Goal: Transaction & Acquisition: Purchase product/service

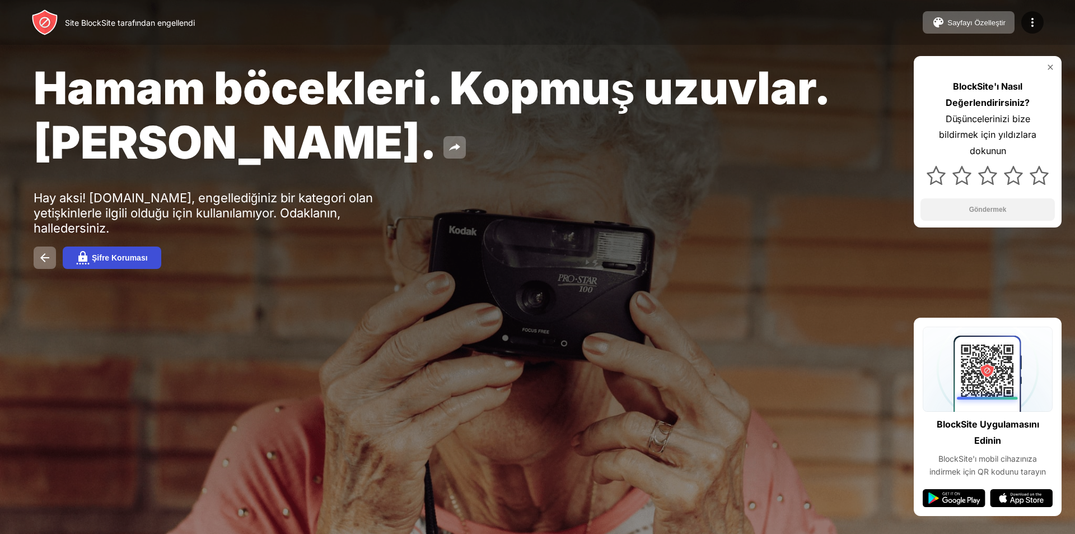
click at [111, 262] on button "Şifre Koruması" at bounding box center [112, 257] width 99 height 22
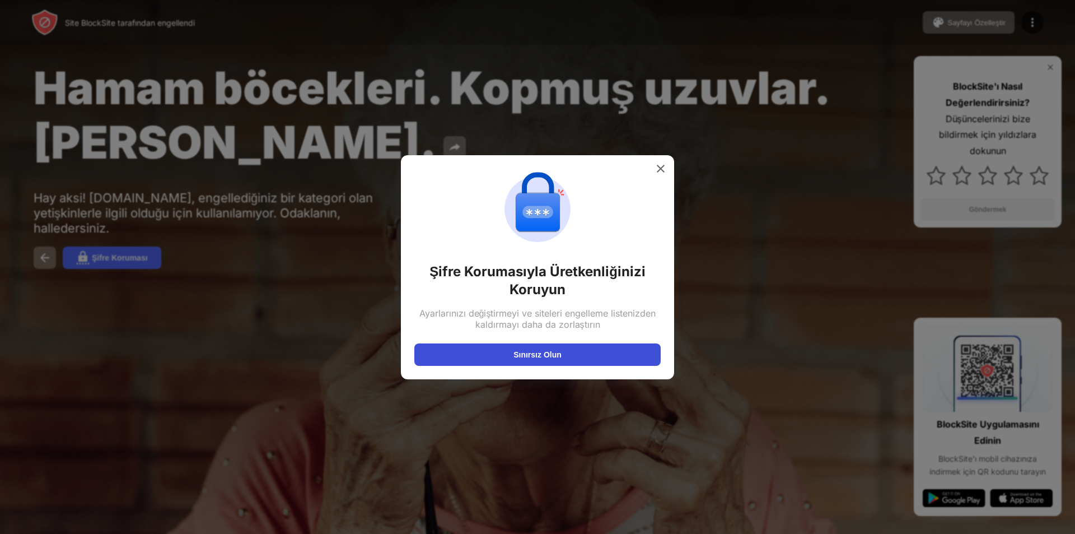
click at [529, 354] on font "Sınırsız Olun" at bounding box center [538, 354] width 48 height 9
click at [241, 185] on div at bounding box center [537, 267] width 1075 height 534
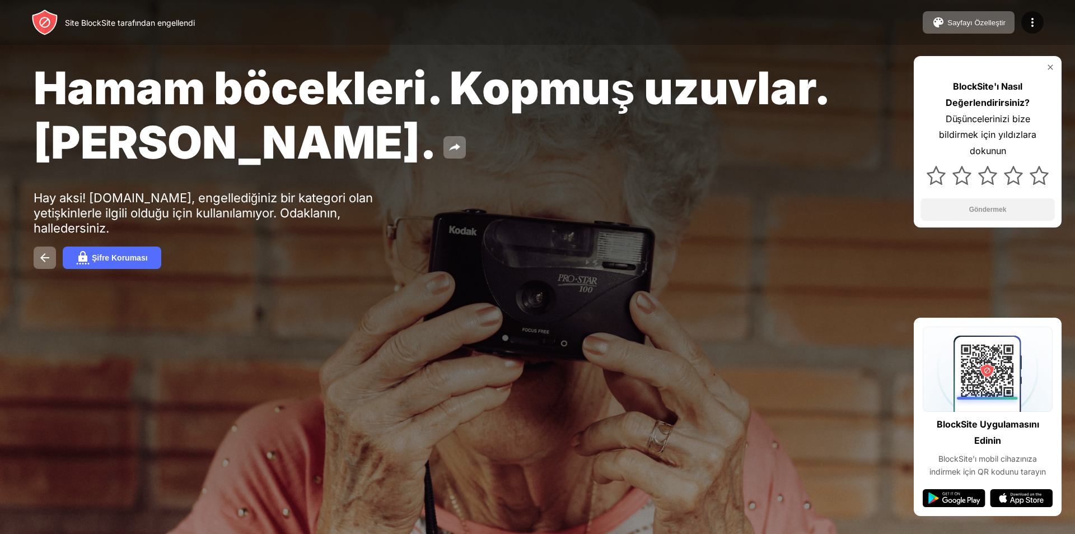
click at [524, 278] on div "Hamam böcekleri. Kopmuş uzuvlar. John Goodman. Hay aksi! u0lphrb.21projekt.de, …" at bounding box center [537, 164] width 1075 height 329
click at [35, 255] on button at bounding box center [45, 257] width 22 height 22
click at [132, 257] on font "Şifre Koruması" at bounding box center [120, 257] width 56 height 9
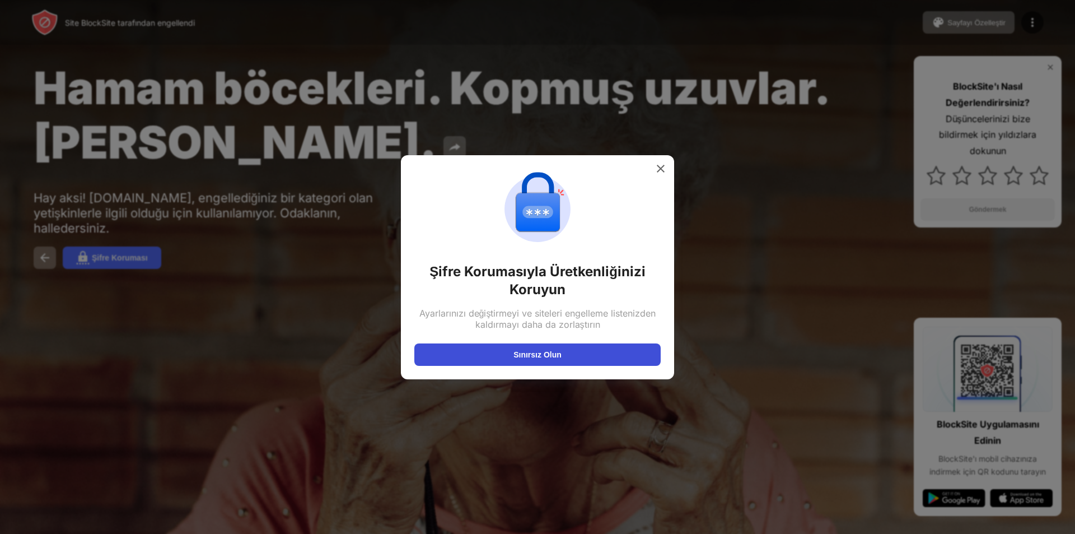
click at [516, 353] on font "Sınırsız Olun" at bounding box center [538, 354] width 48 height 9
click at [780, 259] on div at bounding box center [537, 267] width 1075 height 534
